Goal: Task Accomplishment & Management: Manage account settings

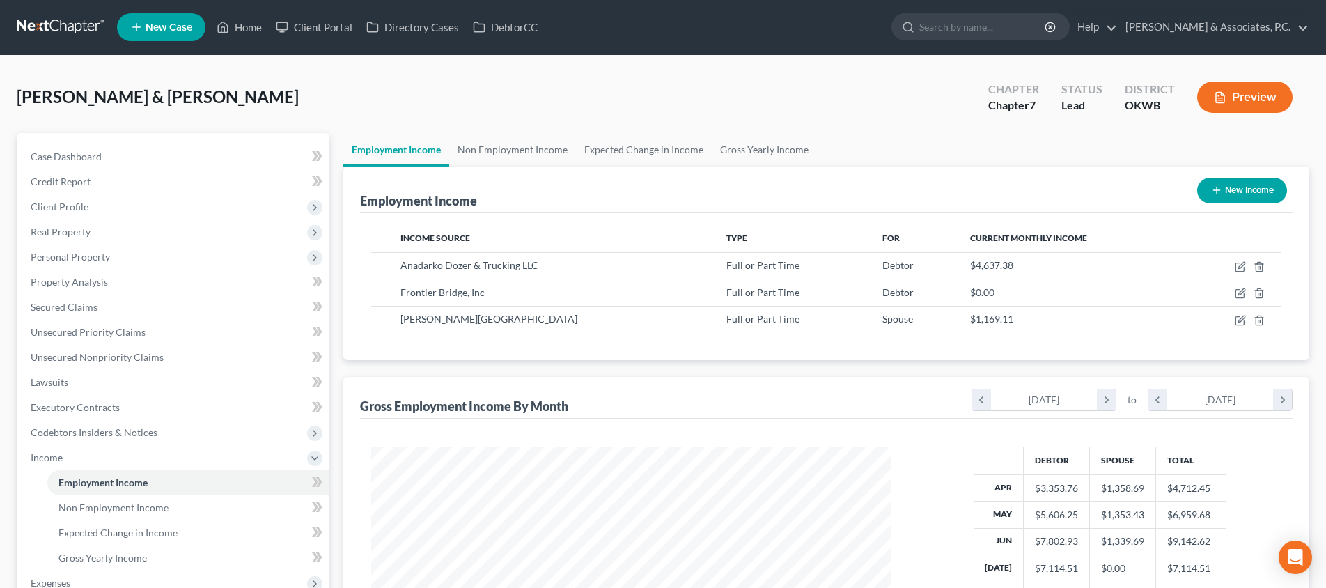
scroll to position [260, 547]
click at [248, 24] on link "Home" at bounding box center [239, 27] width 59 height 25
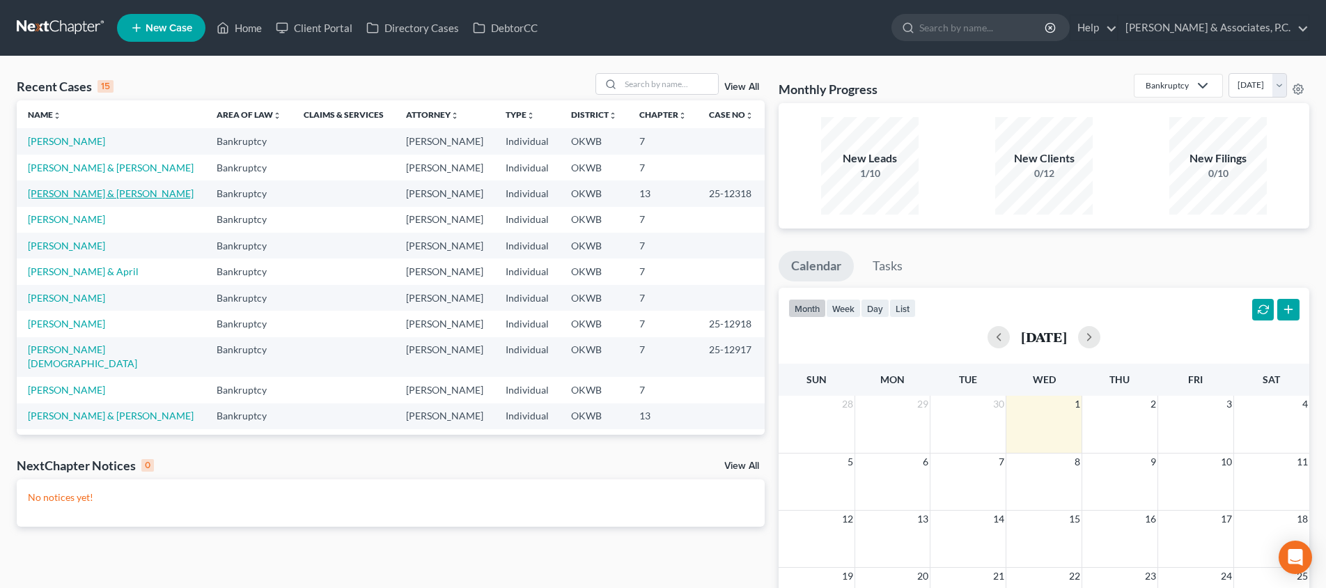
click at [100, 191] on link "[PERSON_NAME] & [PERSON_NAME]" at bounding box center [111, 193] width 166 height 12
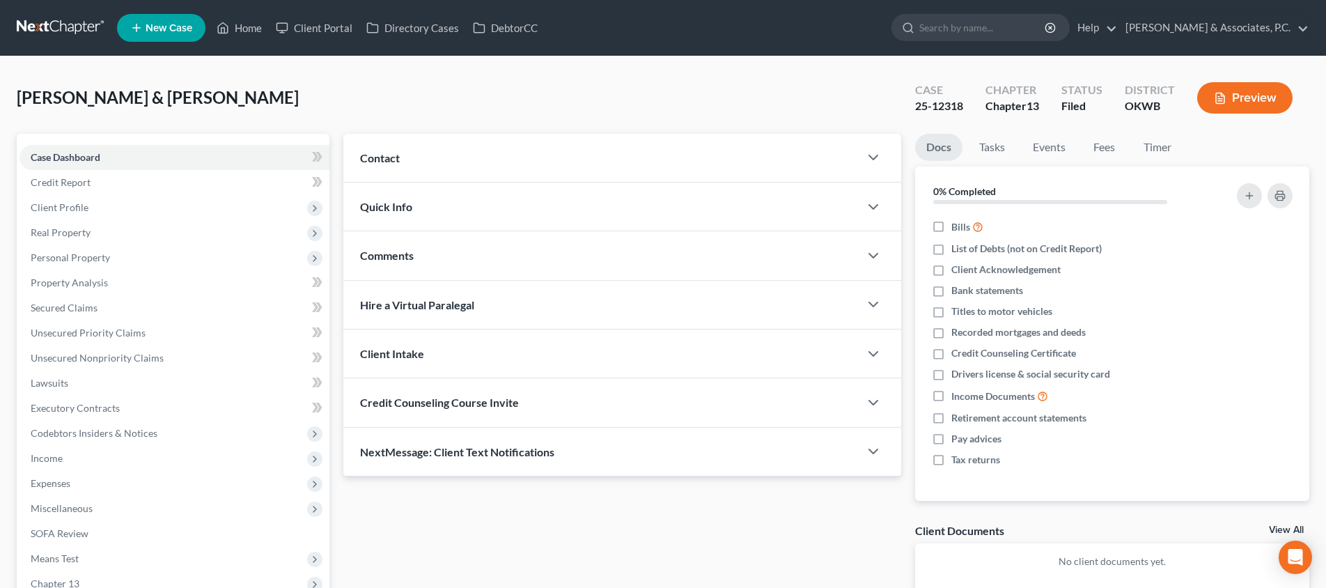
scroll to position [148, 0]
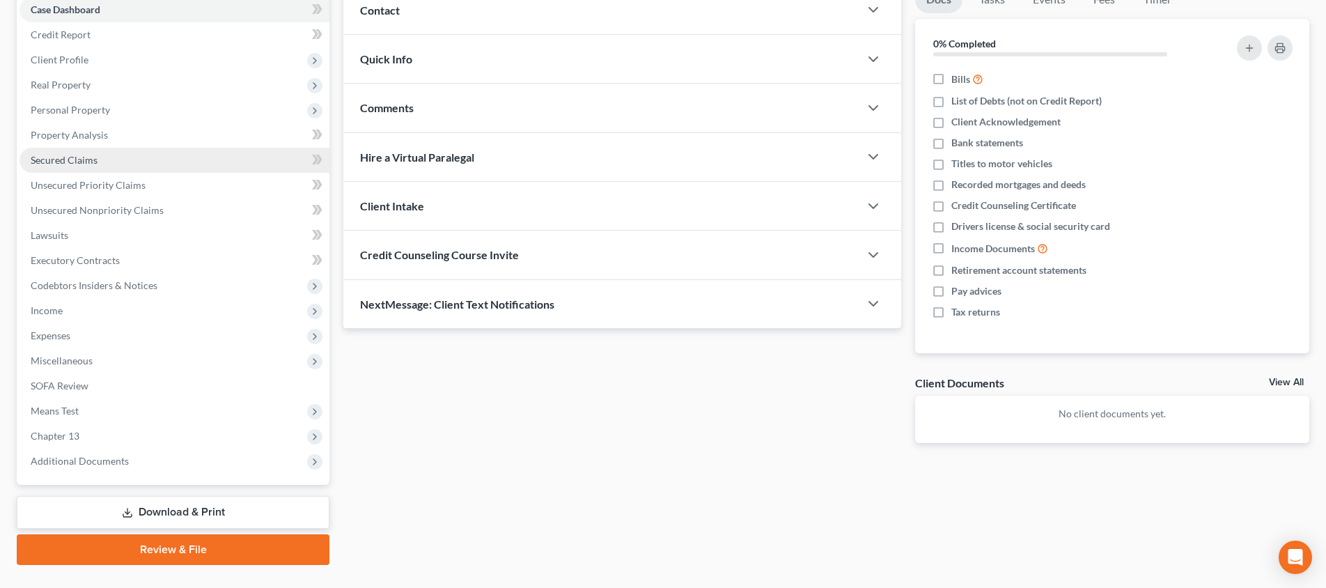
click at [166, 157] on link "Secured Claims" at bounding box center [174, 160] width 310 height 25
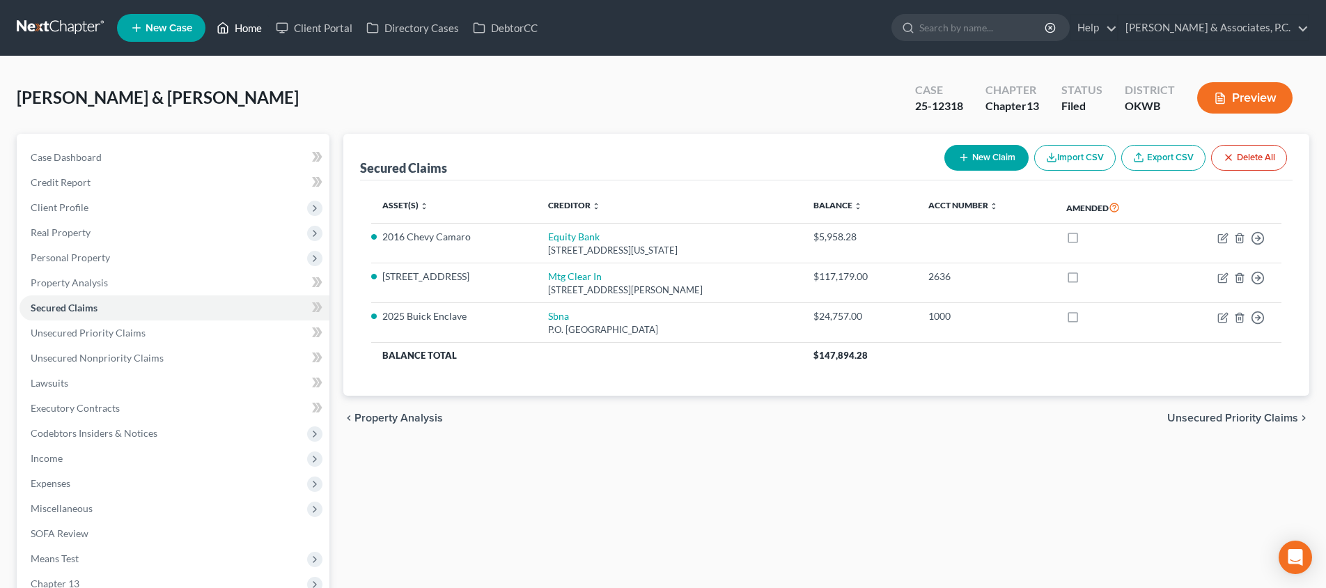
click at [246, 27] on link "Home" at bounding box center [239, 27] width 59 height 25
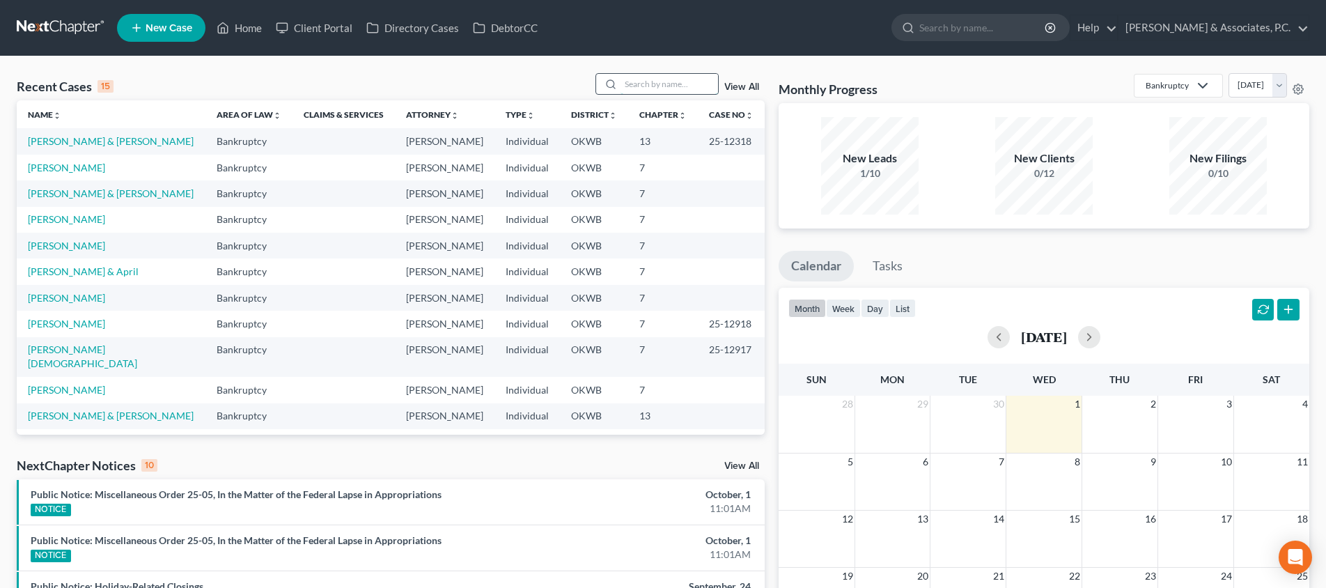
click at [638, 82] on input "search" at bounding box center [668, 84] width 97 height 20
type input "[PERSON_NAME]"
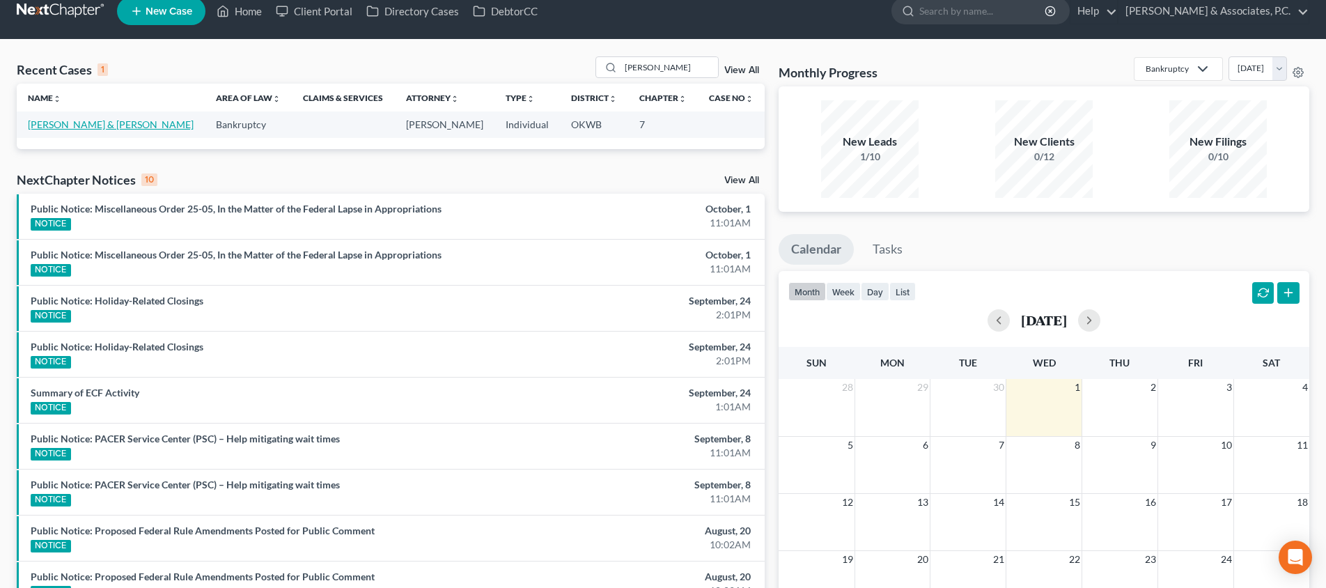
click at [112, 123] on link "[PERSON_NAME] & [PERSON_NAME]" at bounding box center [111, 124] width 166 height 12
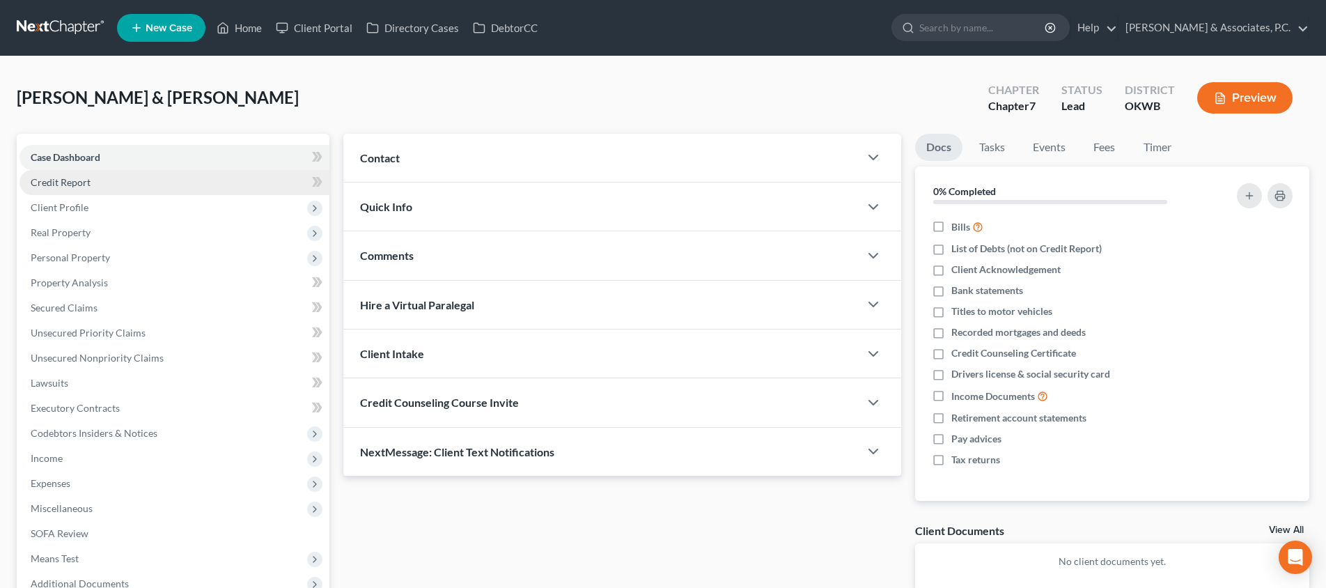
click at [159, 194] on link "Credit Report" at bounding box center [174, 182] width 310 height 25
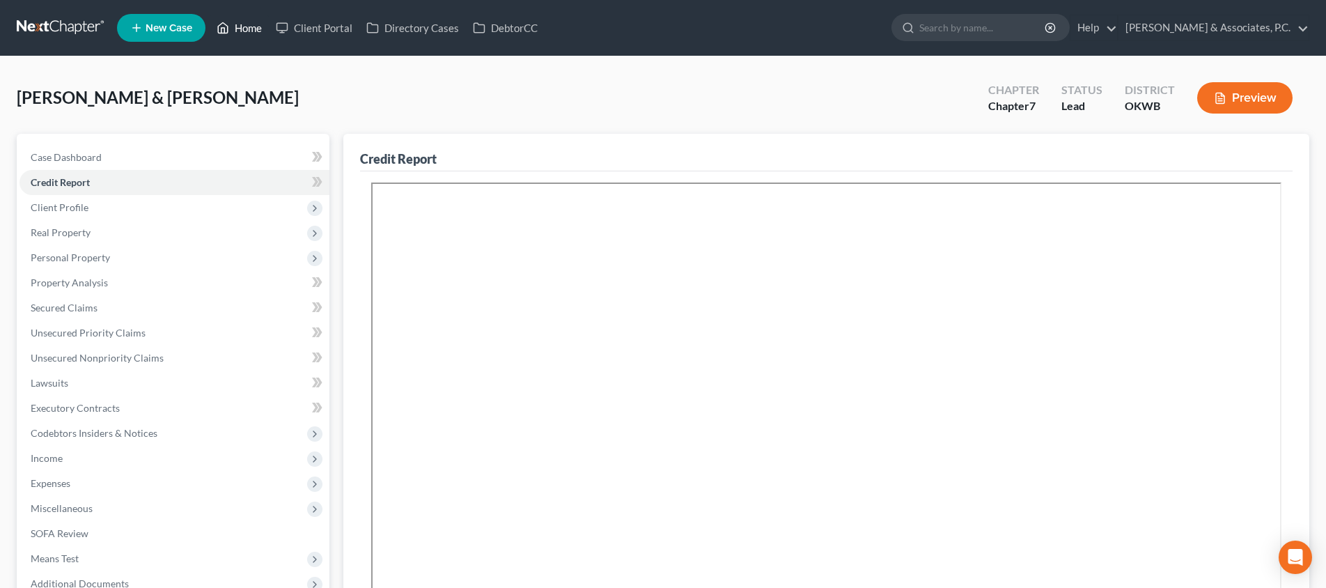
click at [256, 33] on link "Home" at bounding box center [239, 27] width 59 height 25
